Goal: Information Seeking & Learning: Check status

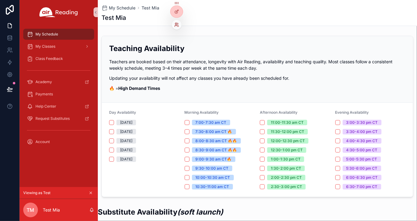
click at [177, 26] on icon at bounding box center [176, 25] width 2 height 1
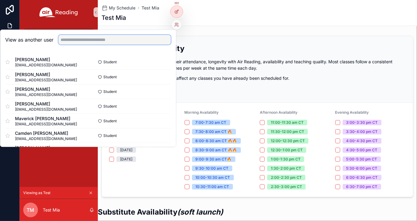
click at [124, 36] on input "text" at bounding box center [114, 40] width 112 height 10
paste input "**********"
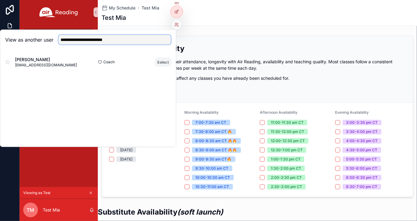
type input "**********"
click at [160, 64] on button "Select" at bounding box center [163, 61] width 16 height 9
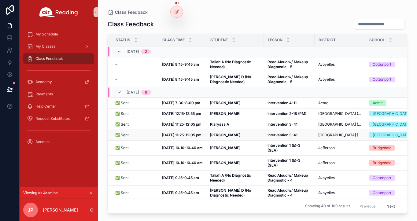
click at [218, 137] on strong "Nehemiah S" at bounding box center [225, 135] width 30 height 5
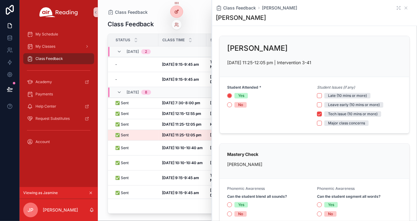
click at [178, 11] on icon at bounding box center [177, 11] width 2 height 2
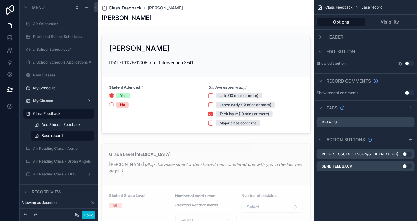
click at [131, 6] on span "Class Feedback" at bounding box center [125, 8] width 33 height 6
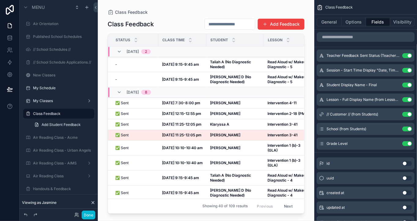
click at [170, 8] on div "Class Feedback Class Feedback Add Feedback Status Class Time Student Lesson Dis…" at bounding box center [206, 107] width 216 height 214
click at [161, 11] on div "Class Feedback" at bounding box center [206, 12] width 197 height 5
click at [87, 215] on button "Done" at bounding box center [89, 215] width 14 height 9
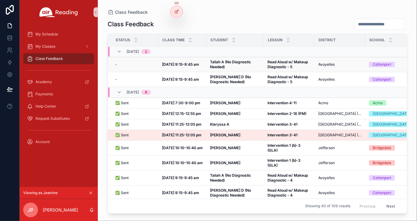
click at [230, 60] on strong "Taliah A (No Diagnostic Needed)" at bounding box center [231, 64] width 42 height 9
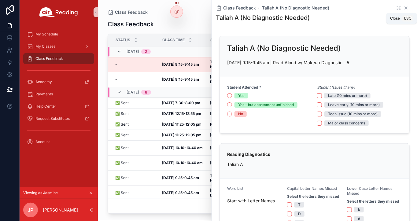
click at [407, 9] on icon "scrollable content" at bounding box center [405, 7] width 5 height 5
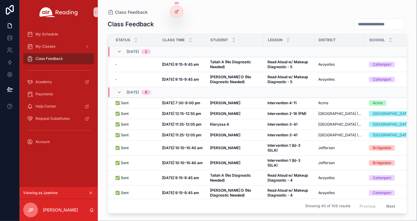
drag, startPoint x: 222, startPoint y: 62, endPoint x: 205, endPoint y: 7, distance: 57.4
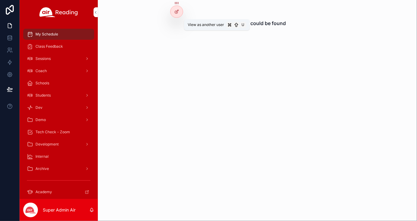
click at [0, 0] on icon at bounding box center [0, 0] width 0 height 0
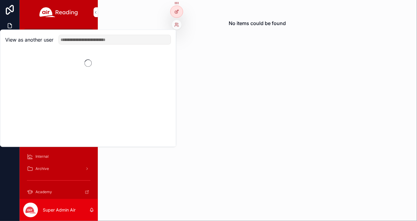
click at [152, 42] on input "text" at bounding box center [114, 40] width 112 height 10
paste input "**********"
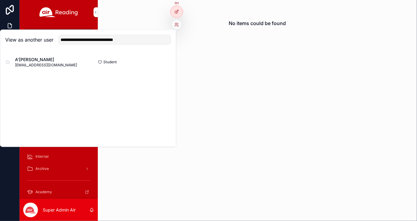
type input "**********"
click at [0, 0] on button "Select" at bounding box center [0, 0] width 0 height 0
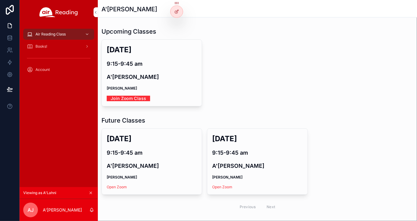
click at [137, 97] on link "Join Zoom Class" at bounding box center [128, 97] width 43 height 9
click at [0, 0] on div at bounding box center [0, 0] width 0 height 0
click at [0, 0] on icon at bounding box center [0, 0] width 0 height 0
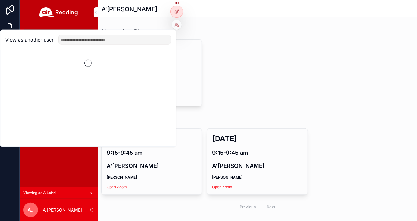
click at [152, 44] on input "text" at bounding box center [114, 40] width 112 height 10
paste input "**********"
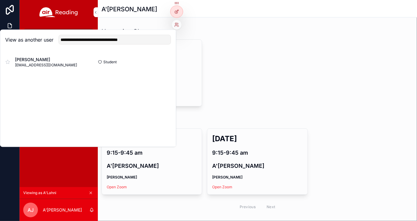
type input "**********"
click at [0, 0] on button "Select" at bounding box center [0, 0] width 0 height 0
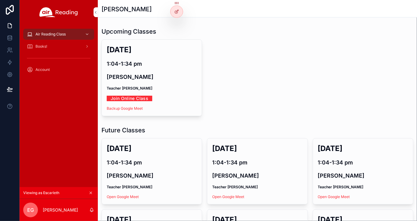
scroll to position [5, 0]
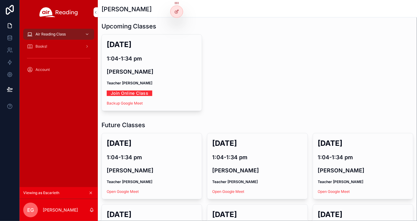
click at [137, 93] on link "Join Online Class" at bounding box center [130, 92] width 46 height 9
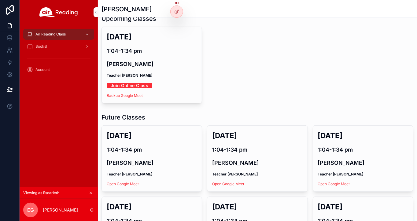
scroll to position [15, 0]
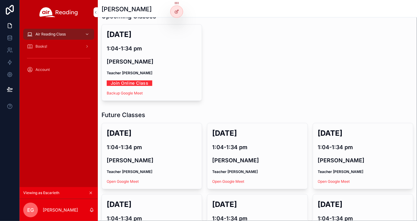
click at [0, 0] on div at bounding box center [0, 0] width 0 height 0
click at [0, 0] on icon at bounding box center [0, 0] width 0 height 0
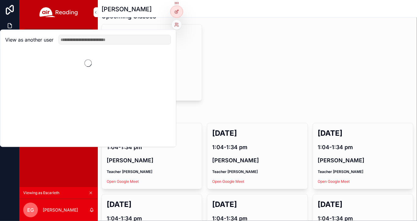
click at [152, 37] on input "text" at bounding box center [114, 40] width 112 height 10
paste input "**********"
type input "**********"
click at [0, 0] on button "Select" at bounding box center [0, 0] width 0 height 0
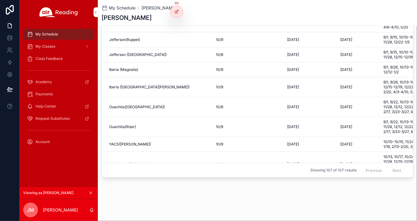
scroll to position [243, 0]
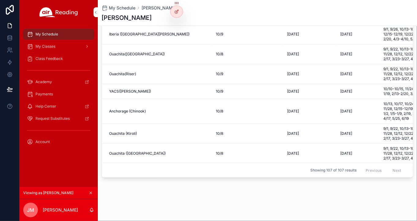
click at [66, 46] on div "My Classes" at bounding box center [59, 47] width 64 height 10
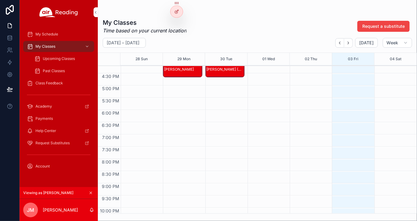
scroll to position [384, 0]
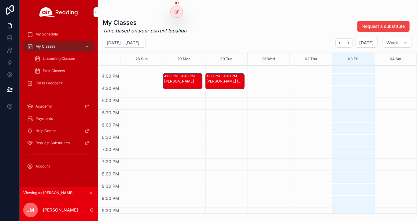
click at [180, 80] on div "Eduardo G" at bounding box center [182, 81] width 37 height 5
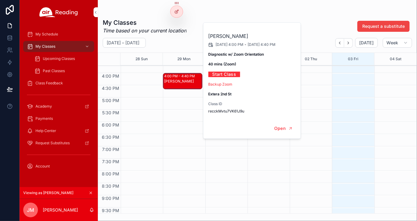
click at [223, 74] on link "Start Class" at bounding box center [224, 73] width 32 height 9
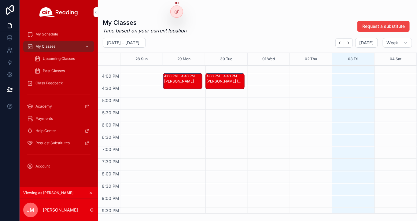
click at [225, 80] on div "Eduardo G (No Diagnostic Needed)" at bounding box center [225, 81] width 37 height 5
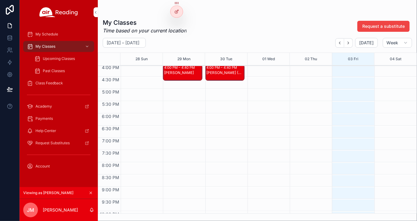
scroll to position [395, 0]
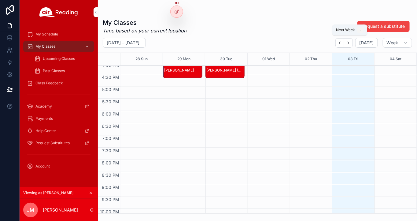
click at [348, 41] on icon "Next" at bounding box center [348, 43] width 5 height 5
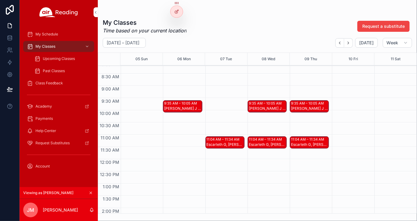
scroll to position [200, 0]
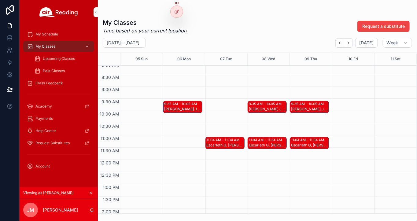
click at [227, 135] on div "11:04 AM – 11:34 AM Escarleth G, Jariah W" at bounding box center [224, 159] width 39 height 587
click at [222, 149] on div "11:04 AM – 11:34 AM Escarleth G, Jariah W" at bounding box center [224, 159] width 39 height 587
click at [222, 143] on div "Escarleth G, Jariah W" at bounding box center [225, 145] width 37 height 5
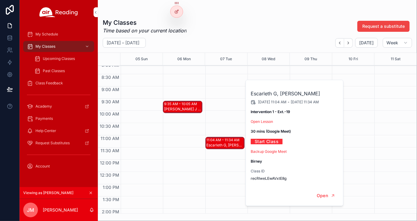
click at [268, 141] on link "Start Class" at bounding box center [267, 141] width 32 height 9
click at [216, 106] on div "11:04 AM – 11:34 AM Escarleth G, Jariah W" at bounding box center [224, 159] width 39 height 587
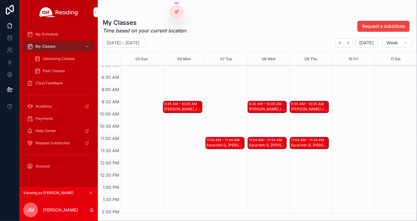
scroll to position [211, 0]
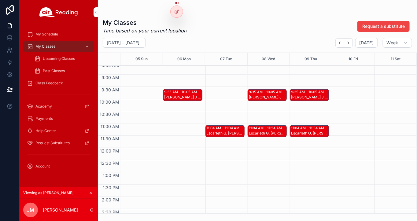
click at [225, 134] on div "Escarleth G, Jariah W" at bounding box center [225, 133] width 37 height 5
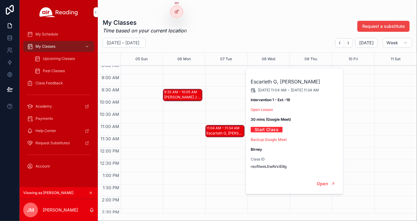
click at [265, 109] on link "Open Lesson" at bounding box center [262, 109] width 22 height 5
click at [70, 58] on span "Upcoming Classes" at bounding box center [59, 58] width 32 height 5
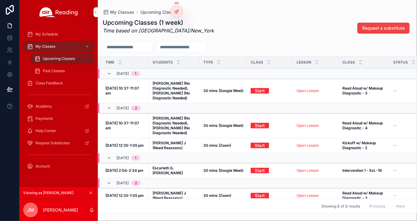
click at [260, 90] on link "Start" at bounding box center [260, 90] width 18 height 9
click at [309, 90] on link "Open Lesson" at bounding box center [307, 90] width 22 height 5
click at [0, 0] on icon at bounding box center [0, 0] width 0 height 0
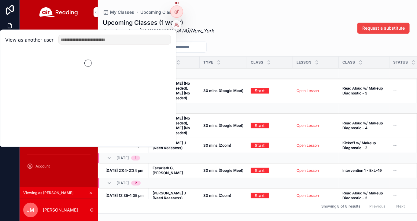
click at [113, 41] on input "text" at bounding box center [114, 40] width 112 height 10
paste input "**********"
type input "**********"
click at [0, 0] on button "Select" at bounding box center [0, 0] width 0 height 0
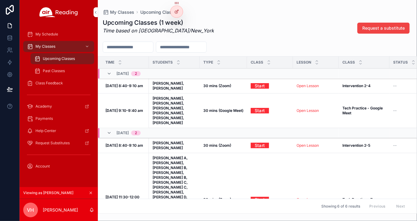
click at [259, 82] on link "Start" at bounding box center [260, 85] width 18 height 9
click at [311, 85] on link "Open Lesson" at bounding box center [307, 85] width 22 height 5
click at [64, 47] on div "My Classes" at bounding box center [59, 47] width 64 height 10
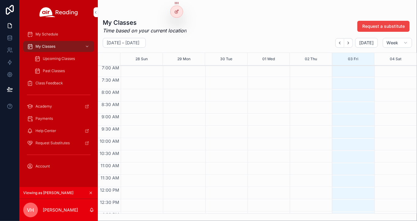
scroll to position [144, 0]
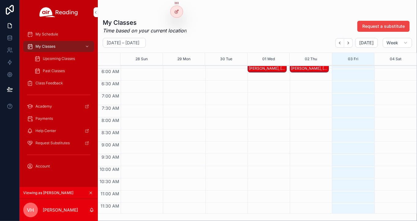
click at [274, 68] on div "Scotty C, Robert C" at bounding box center [267, 68] width 37 height 5
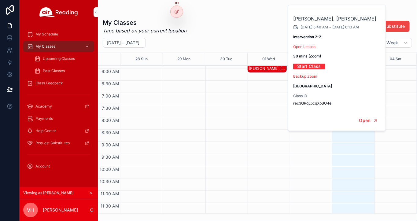
click at [301, 45] on link "Open Lesson" at bounding box center [304, 46] width 22 height 5
click at [60, 59] on span "Upcoming Classes" at bounding box center [59, 58] width 32 height 5
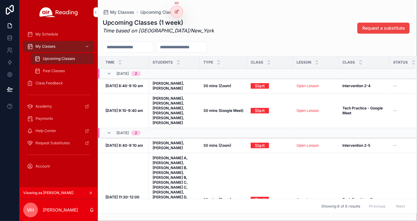
click at [306, 108] on link "Open Lesson" at bounding box center [307, 110] width 22 height 5
click at [57, 84] on span "Class Feedback" at bounding box center [48, 83] width 27 height 5
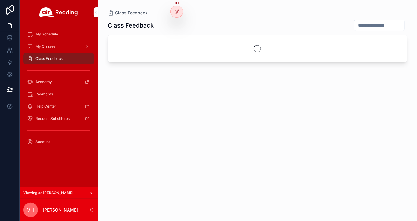
click at [57, 84] on div "Academy" at bounding box center [59, 82] width 64 height 10
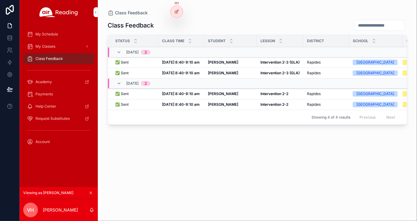
click at [185, 60] on strong "Oct 2, 8:40-9:10 am" at bounding box center [181, 62] width 38 height 5
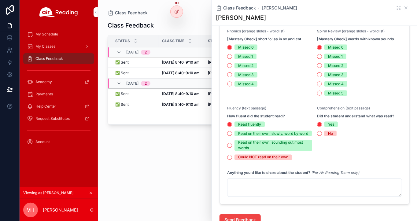
scroll to position [399, 0]
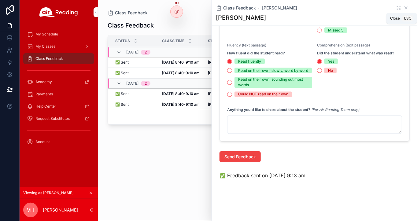
click at [406, 9] on icon "scrollable content" at bounding box center [405, 7] width 5 height 5
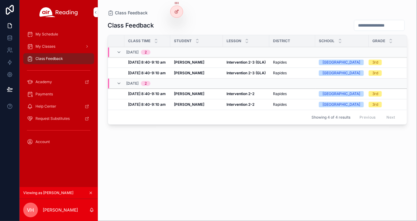
scroll to position [0, 42]
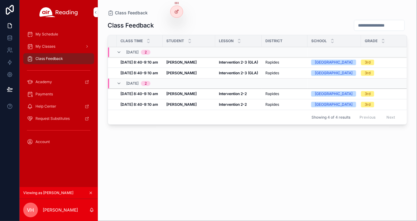
click at [235, 95] on strong "Intervention 2-2" at bounding box center [233, 93] width 28 height 5
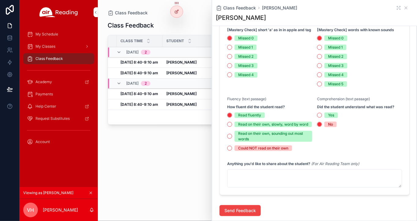
scroll to position [266, 0]
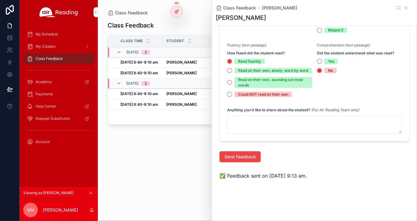
click at [279, 175] on span "✅ Feedback sent on Oct 1, 9:13 am." at bounding box center [262, 175] width 87 height 7
click at [236, 179] on span "✅ Feedback sent on Oct 1, 9:13 am." at bounding box center [262, 175] width 87 height 7
click at [166, 168] on div "Class Feedback Status Class Time Student Lesson District School Grade 10/02, Th…" at bounding box center [257, 115] width 299 height 198
click at [405, 7] on icon "scrollable content" at bounding box center [406, 8] width 2 height 2
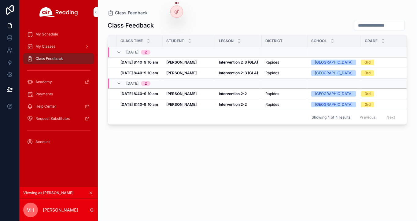
click at [0, 0] on icon at bounding box center [0, 0] width 0 height 0
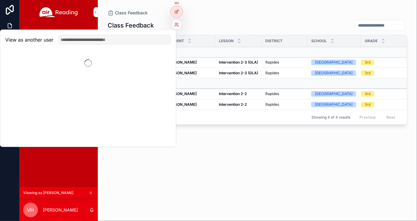
click at [151, 42] on input "text" at bounding box center [114, 40] width 112 height 10
paste input "**********"
type input "**********"
click at [0, 0] on button "Select" at bounding box center [0, 0] width 0 height 0
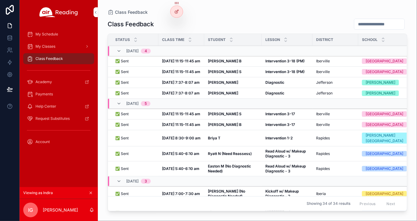
click at [179, 62] on strong "[DATE] 11:15-11:45 am" at bounding box center [181, 61] width 38 height 5
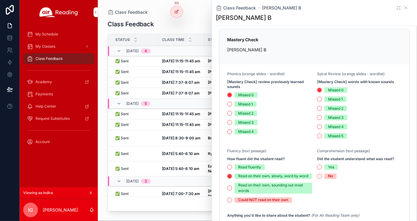
scroll to position [439, 0]
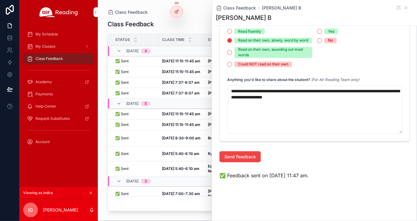
click at [407, 6] on icon "scrollable content" at bounding box center [405, 7] width 5 height 5
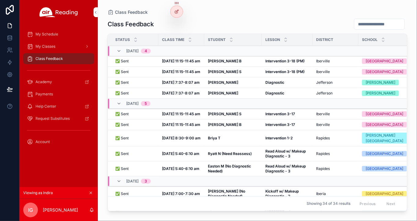
click at [216, 69] on strong "[PERSON_NAME] S" at bounding box center [225, 71] width 34 height 5
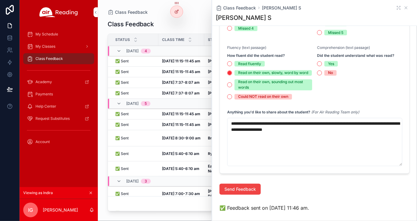
scroll to position [439, 0]
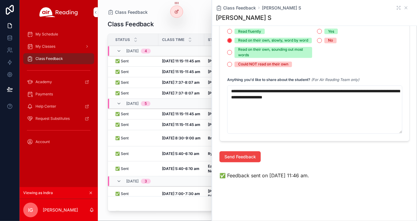
click at [405, 8] on icon "scrollable content" at bounding box center [405, 7] width 5 height 5
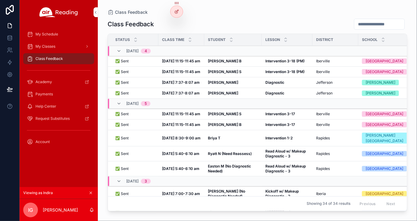
click at [176, 73] on strong "[DATE] 11:15-11:45 am" at bounding box center [181, 71] width 38 height 5
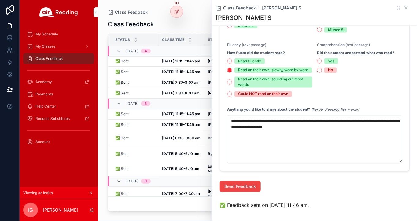
scroll to position [439, 0]
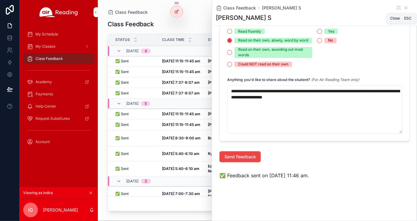
click at [406, 8] on icon "scrollable content" at bounding box center [406, 8] width 2 height 2
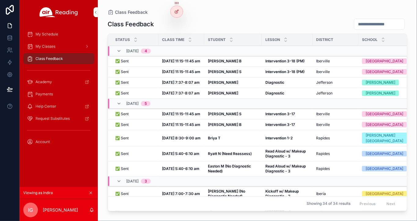
click at [56, 57] on span "Class Feedback" at bounding box center [48, 58] width 27 height 5
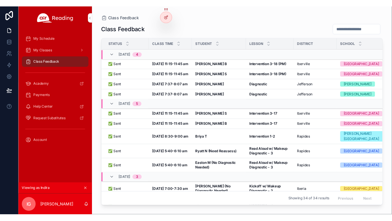
scroll to position [18, 0]
